Goal: Check status: Check status

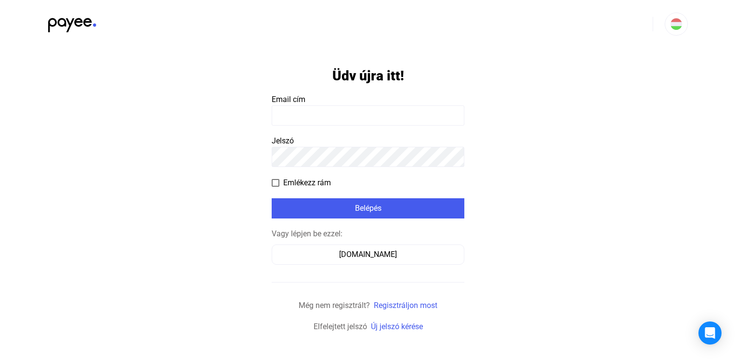
click at [348, 119] on input at bounding box center [368, 115] width 193 height 20
type input "*"
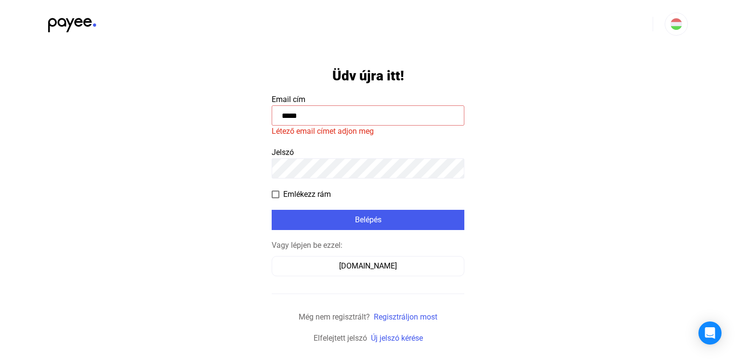
type input "*****"
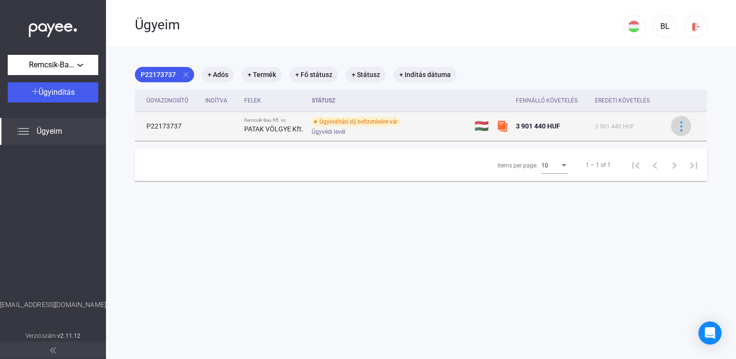
click at [678, 127] on div at bounding box center [681, 126] width 14 height 10
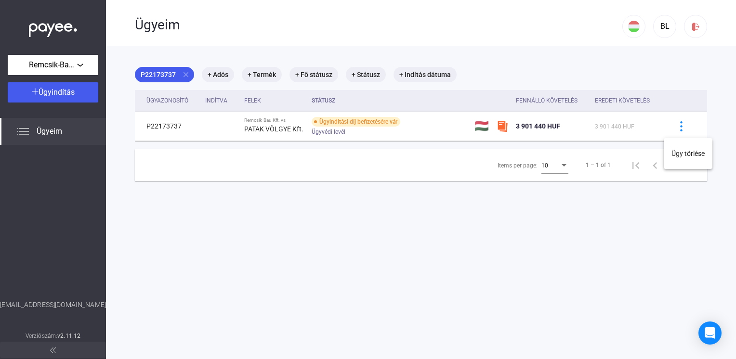
click at [370, 122] on div at bounding box center [368, 179] width 736 height 359
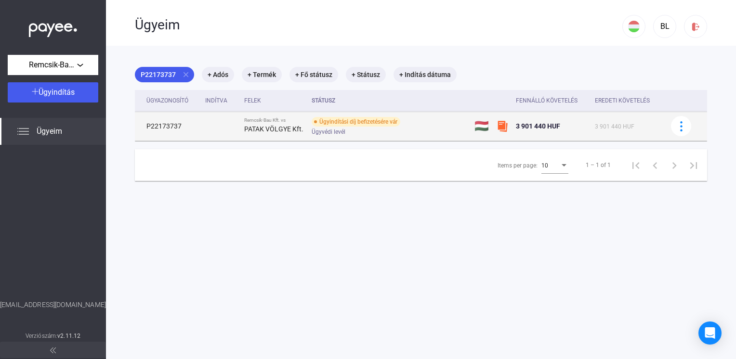
click at [337, 134] on span "Ügyvédi levél" at bounding box center [329, 132] width 34 height 12
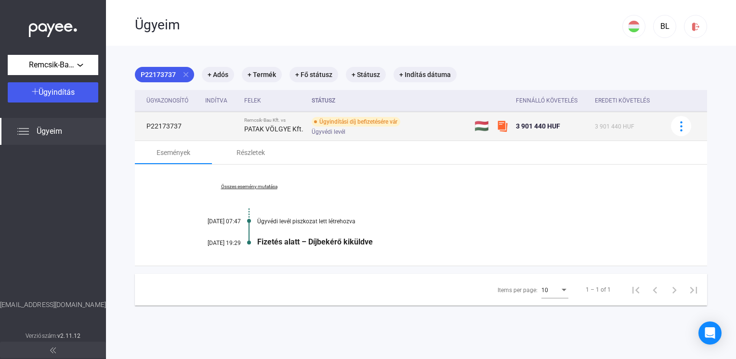
click at [366, 126] on div "Ügyindítási díj befizetésére vár" at bounding box center [356, 122] width 89 height 10
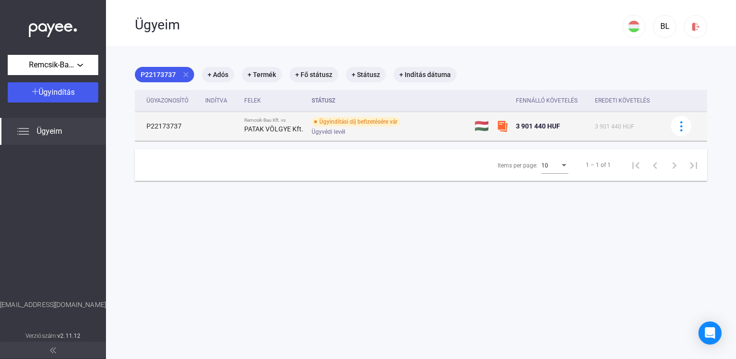
click at [343, 127] on div "Ügyindítási díj befizetésére vár" at bounding box center [356, 122] width 89 height 10
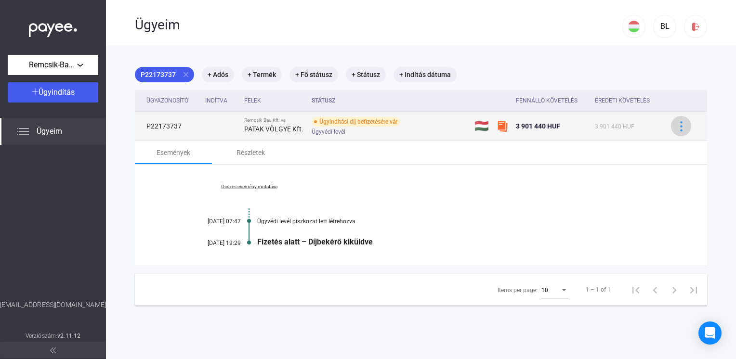
click at [676, 129] on img at bounding box center [681, 126] width 10 height 10
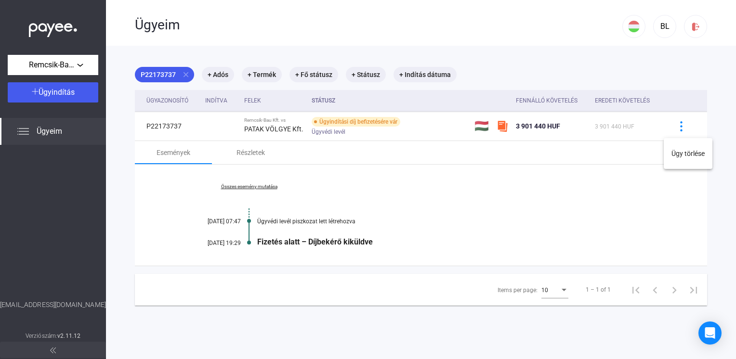
click at [292, 129] on div at bounding box center [368, 179] width 736 height 359
click at [247, 187] on link "Összes esemény mutatása" at bounding box center [249, 187] width 132 height 6
click at [249, 156] on div "Részletek" at bounding box center [250, 153] width 28 height 12
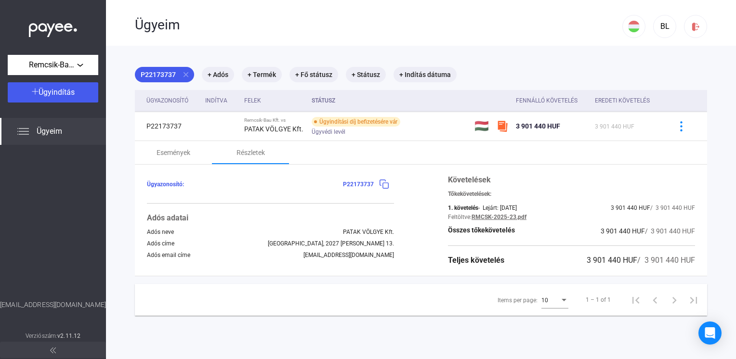
click at [381, 188] on img at bounding box center [384, 184] width 10 height 10
click at [384, 188] on img at bounding box center [384, 184] width 10 height 10
click at [360, 188] on span "P22173737" at bounding box center [358, 184] width 31 height 7
click at [352, 183] on span "P22173737" at bounding box center [358, 184] width 31 height 7
